Goal: Task Accomplishment & Management: Manage account settings

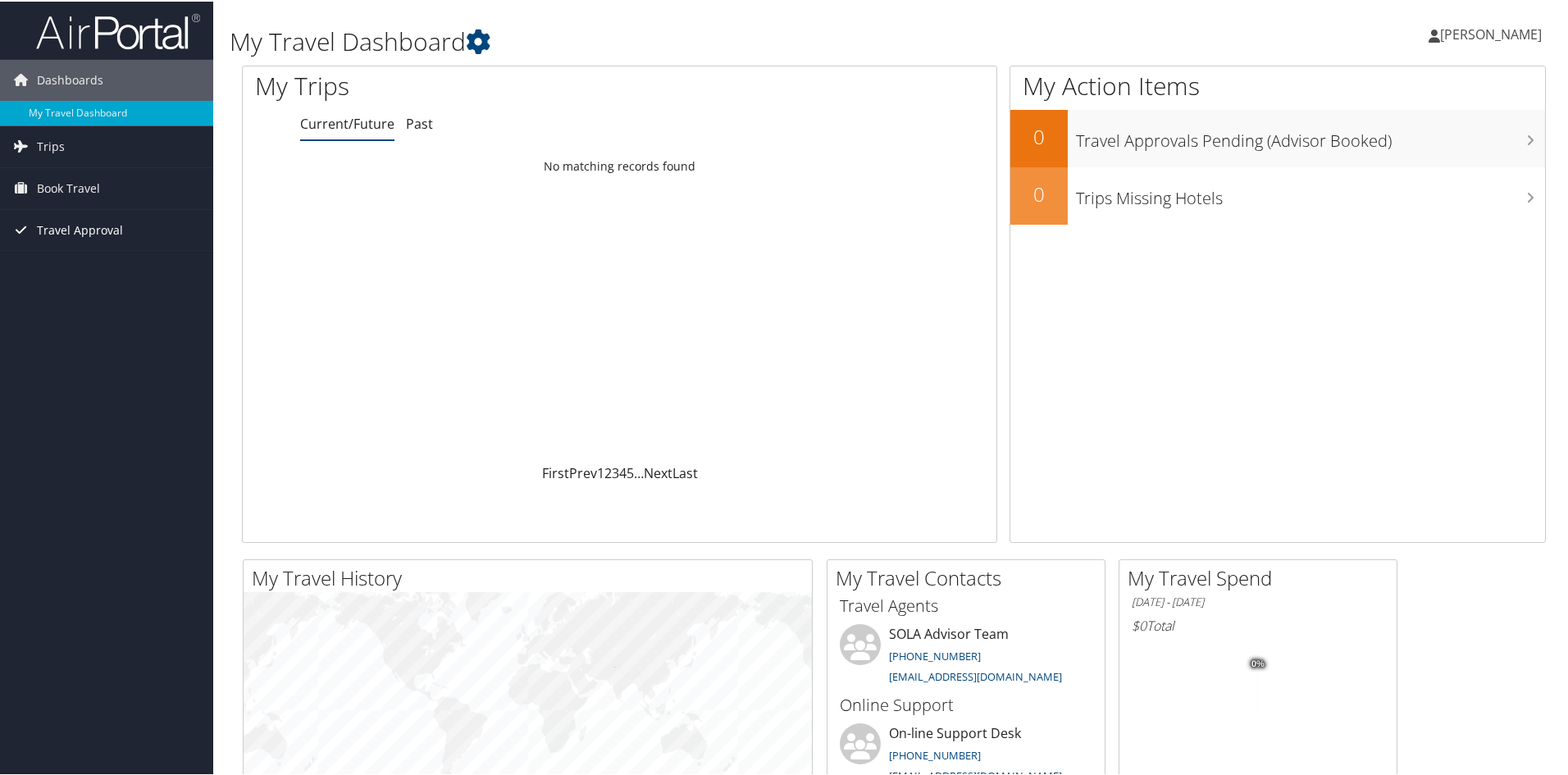
click at [65, 232] on span "Travel Approval" at bounding box center [79, 228] width 86 height 41
click at [77, 337] on link "Approvals (Beta)" at bounding box center [107, 335] width 214 height 25
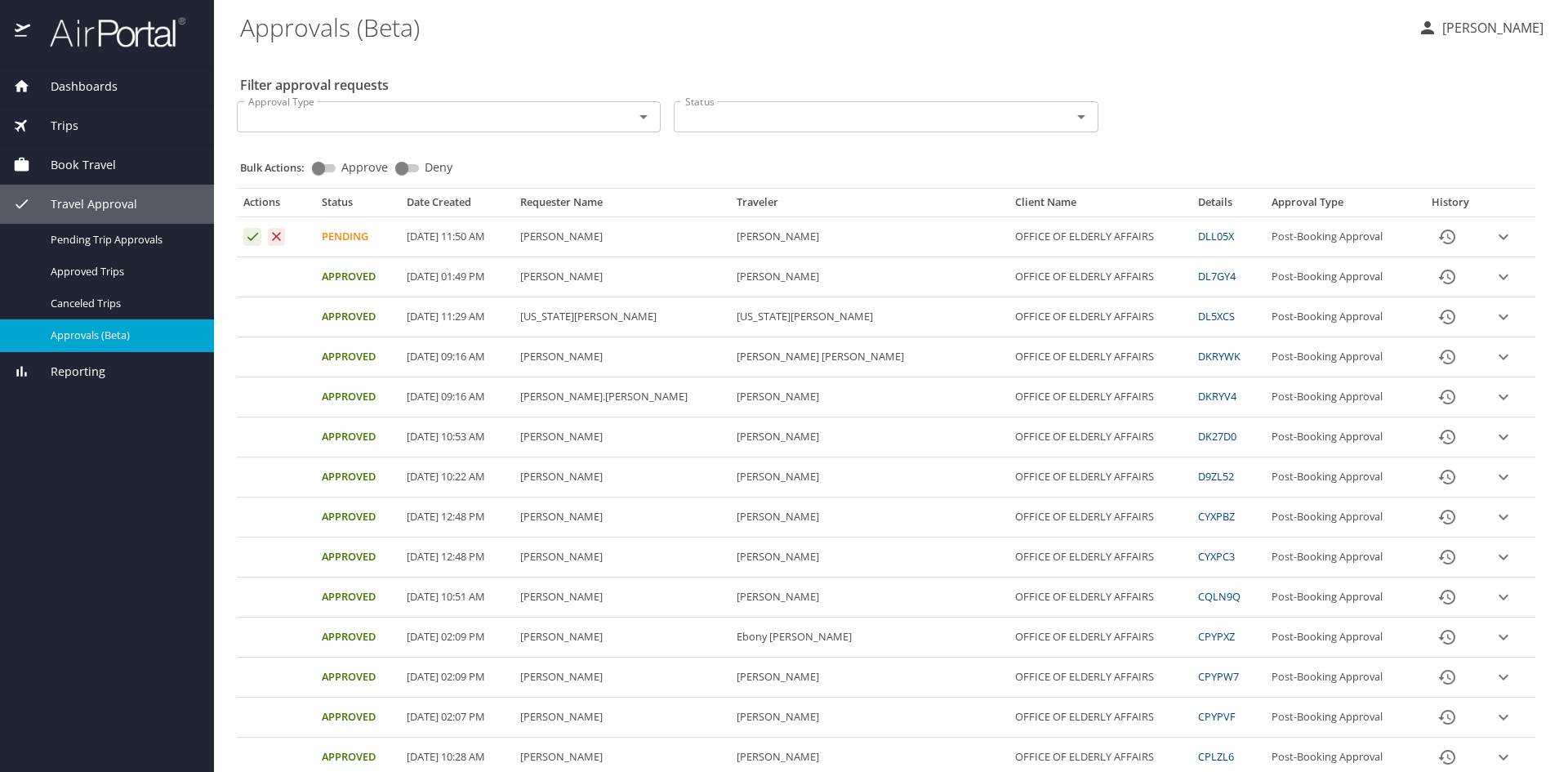
click at [1493, 236] on icon "expand row" at bounding box center [1503, 237] width 20 height 20
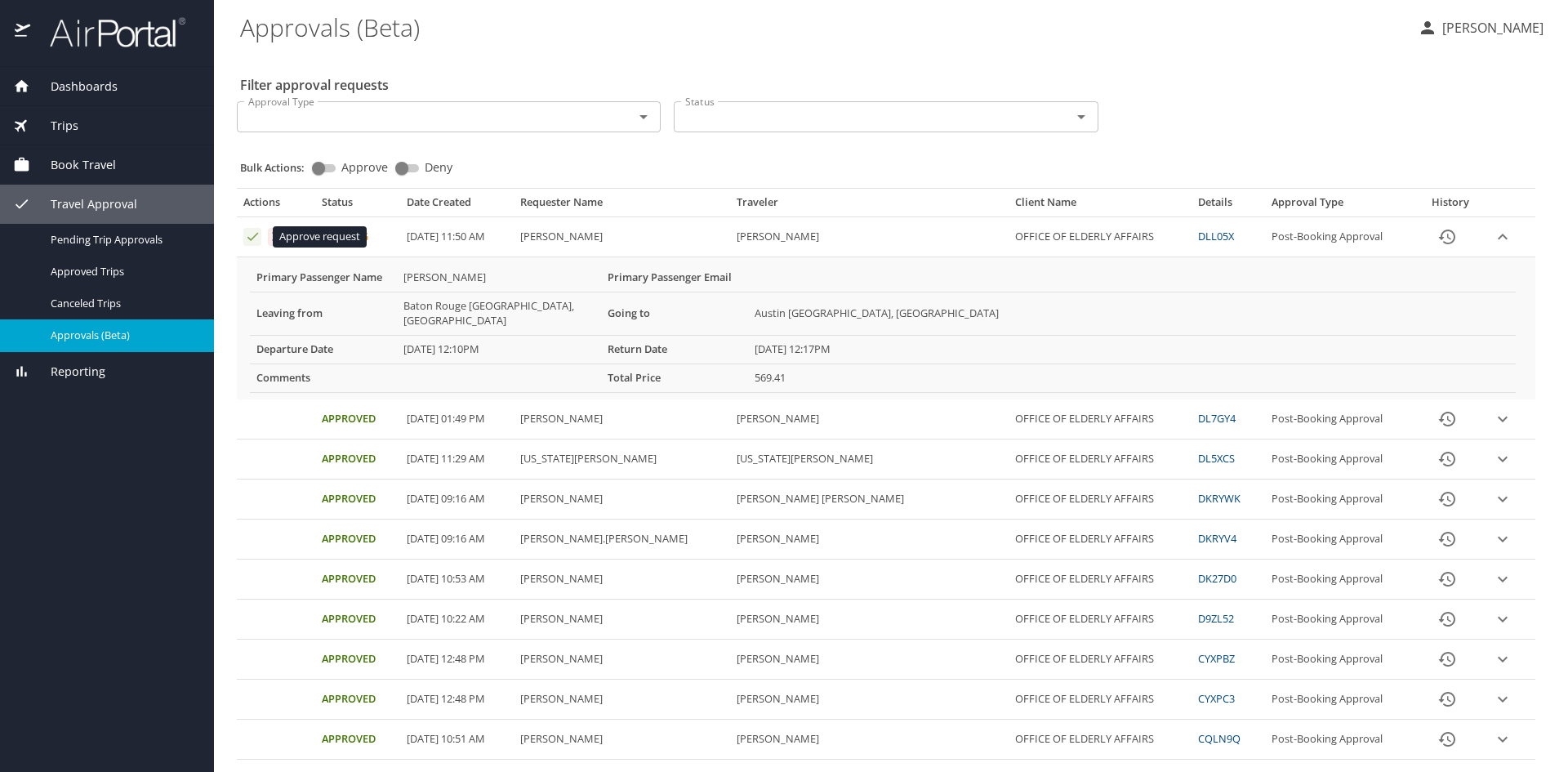
click at [249, 240] on icon "Approval table" at bounding box center [253, 236] width 15 height 15
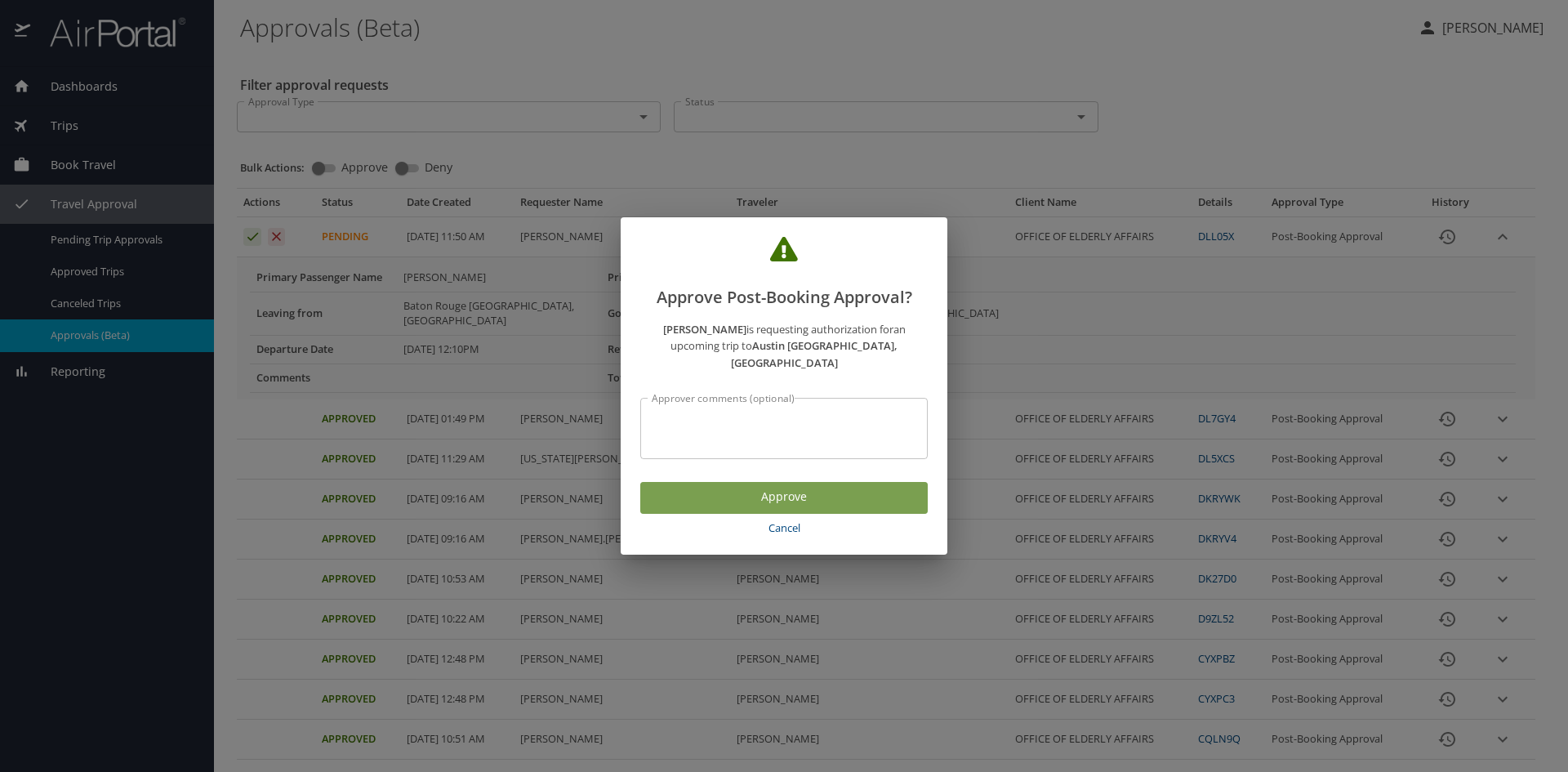
click at [785, 487] on span "Approve" at bounding box center [784, 497] width 262 height 20
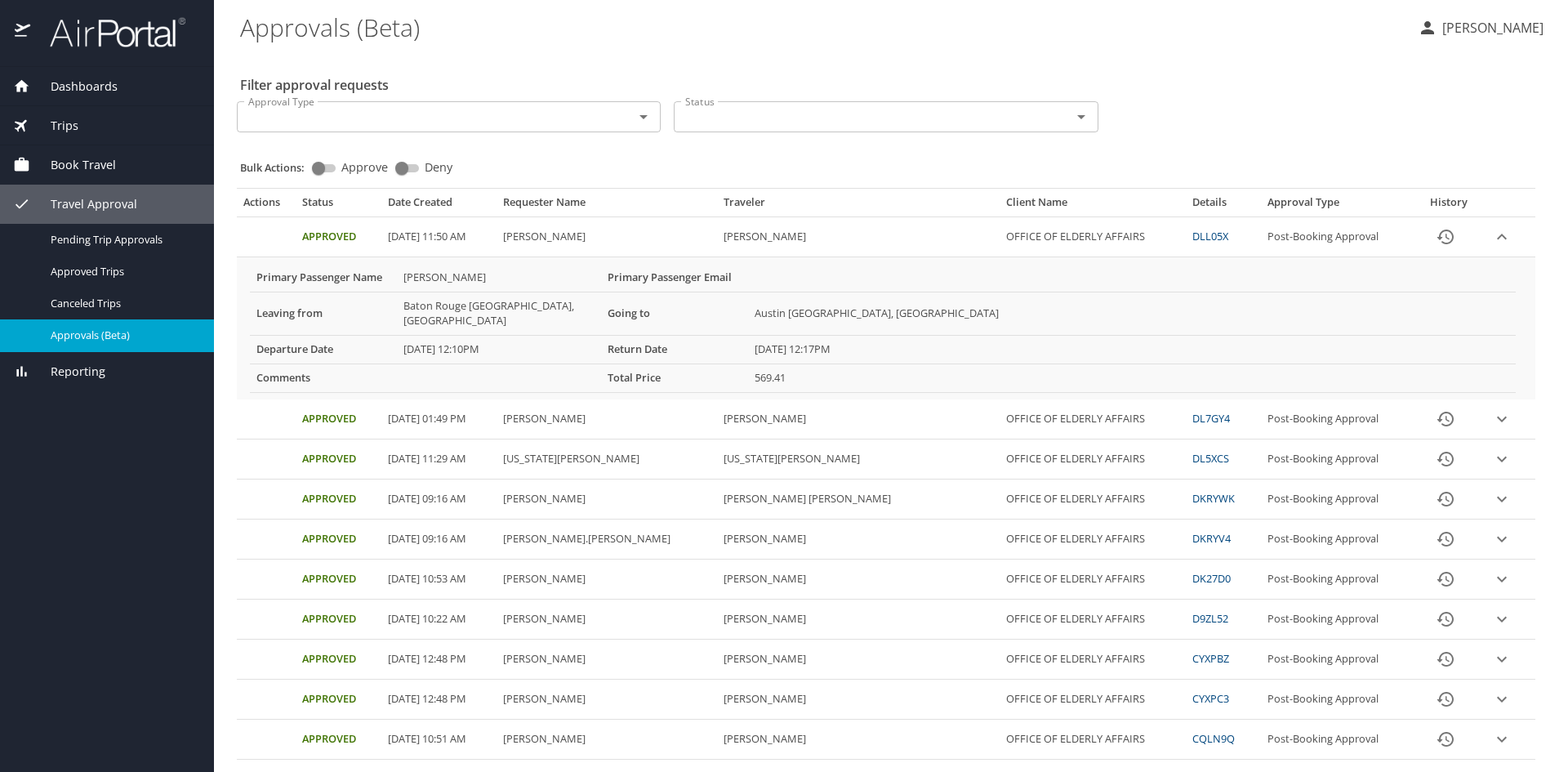
click at [1425, 25] on icon "button" at bounding box center [1428, 28] width 20 height 20
click at [1429, 180] on li "Sign out" at bounding box center [1471, 183] width 166 height 29
